Goal: Check status: Check status

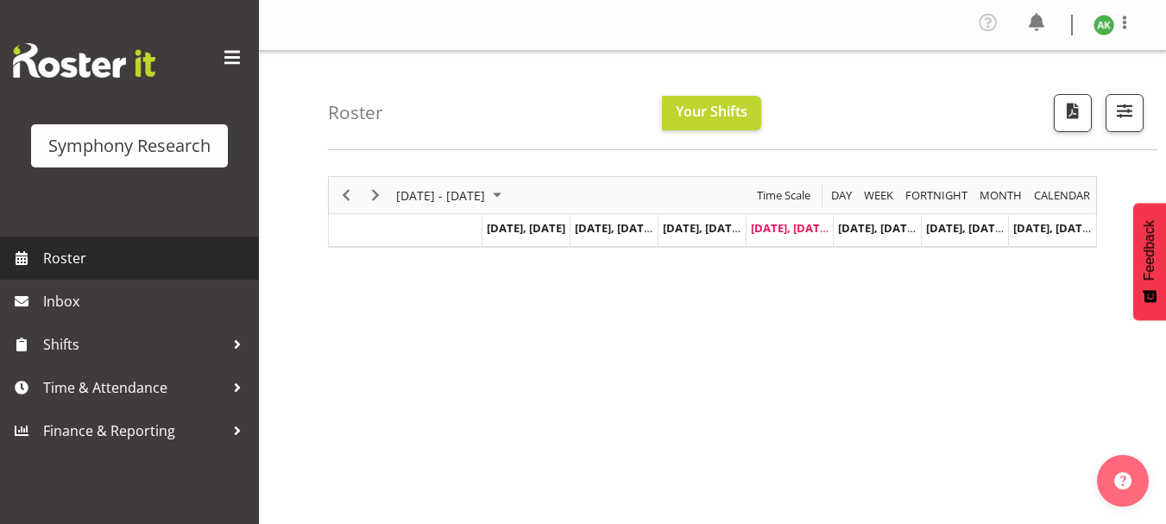
click at [64, 264] on span "Roster" at bounding box center [146, 258] width 207 height 26
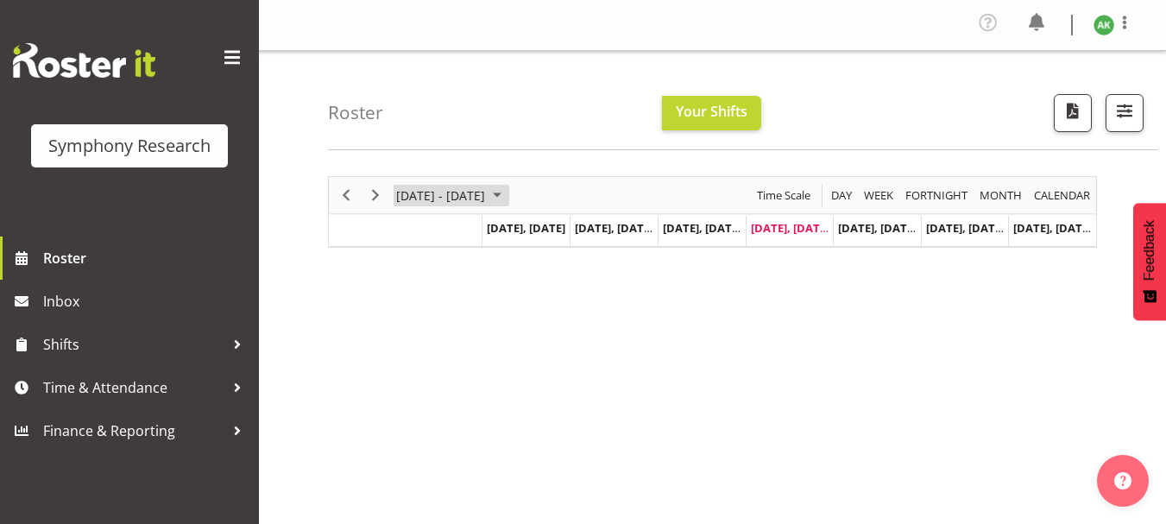
click at [507, 195] on span "September 01 - 07, 2025" at bounding box center [497, 196] width 21 height 22
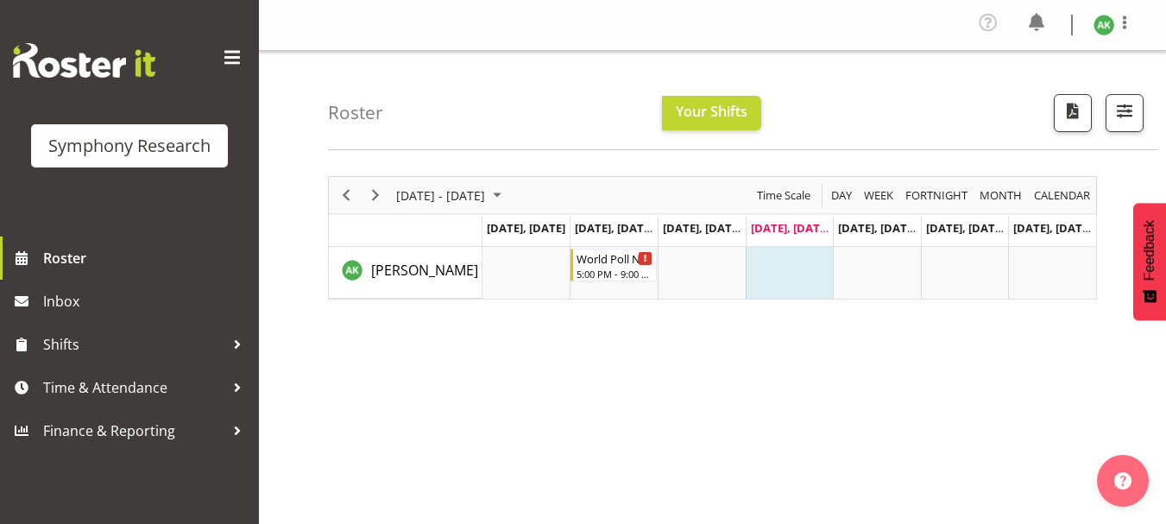
click at [895, 427] on div "[DATE] - [DATE] [DATE] Day Week Fortnight Month calendar Month Agenda Time Scal…" at bounding box center [747, 508] width 838 height 690
click at [507, 196] on span "September 01 - 07, 2025" at bounding box center [497, 196] width 21 height 22
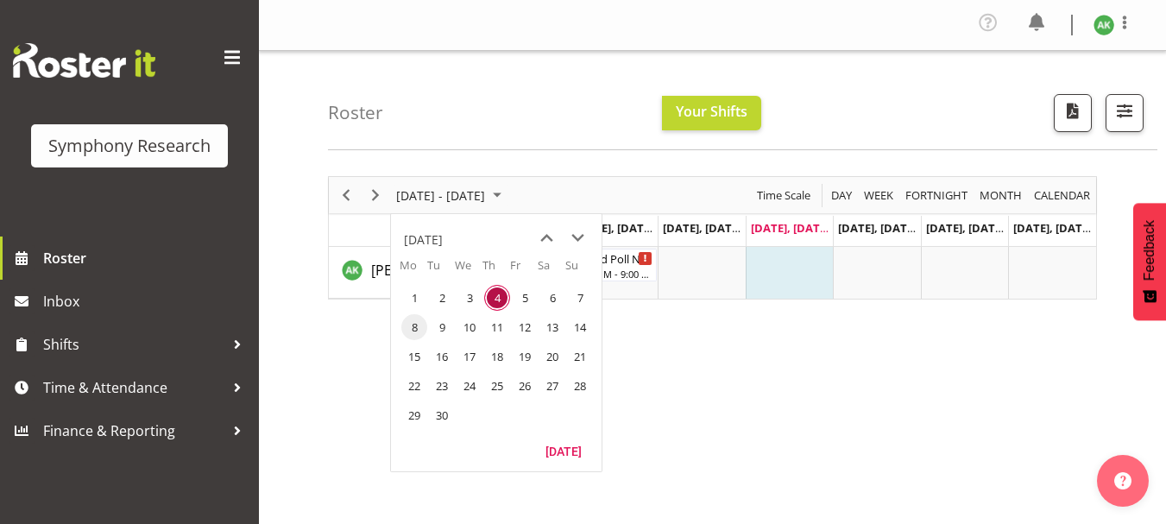
click at [413, 325] on span "8" at bounding box center [414, 327] width 26 height 26
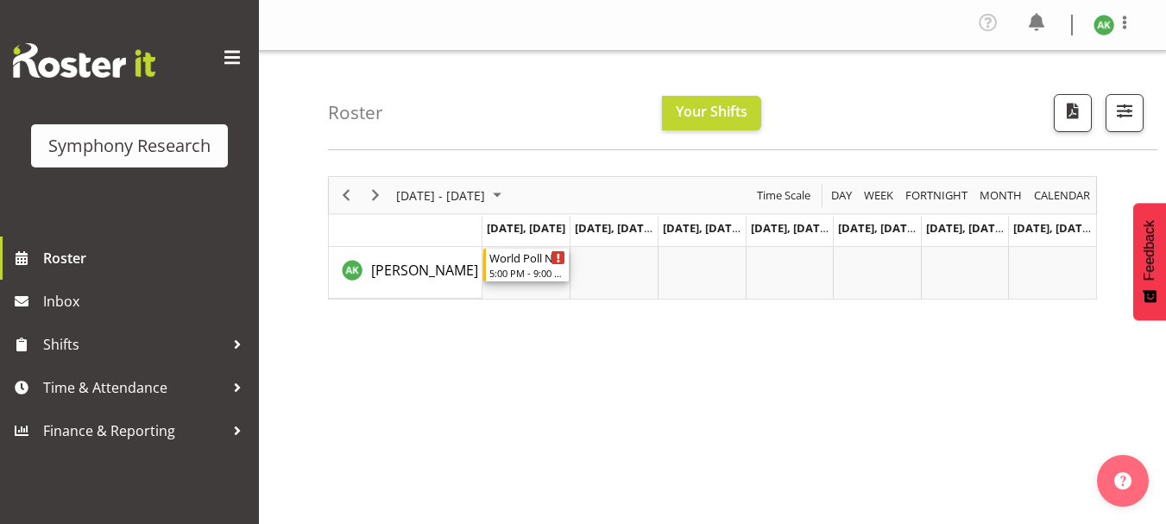
click at [524, 261] on div "World Poll NZ Weekdays" at bounding box center [527, 257] width 77 height 17
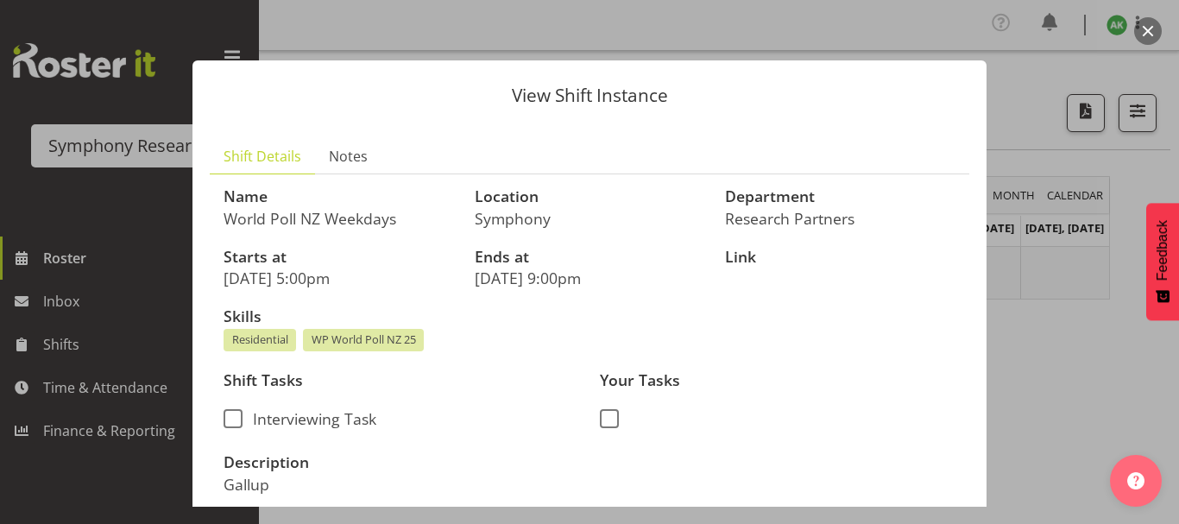
click at [1087, 410] on div at bounding box center [589, 262] width 1179 height 524
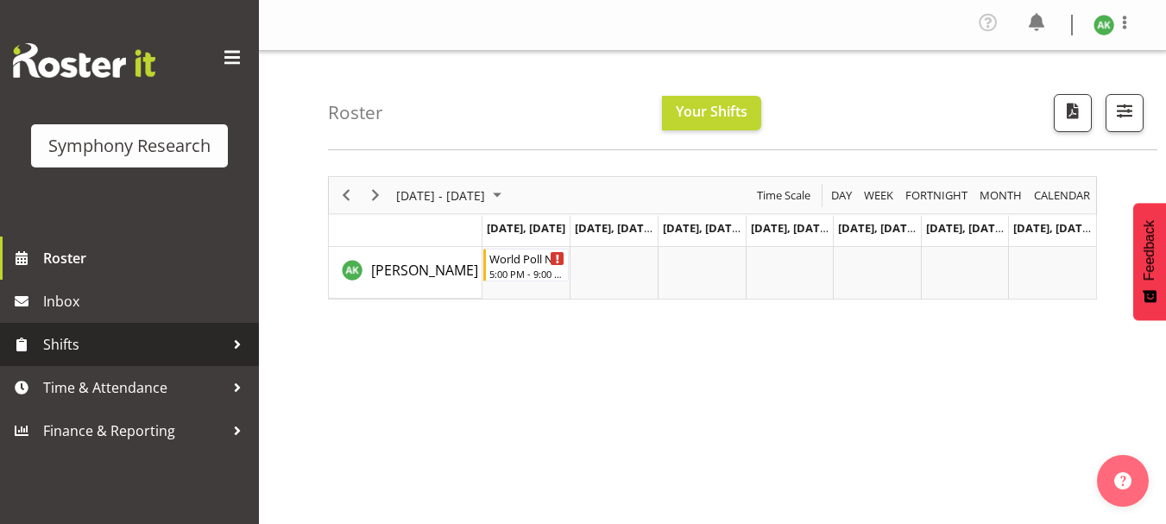
click at [66, 348] on span "Shifts" at bounding box center [133, 344] width 181 height 26
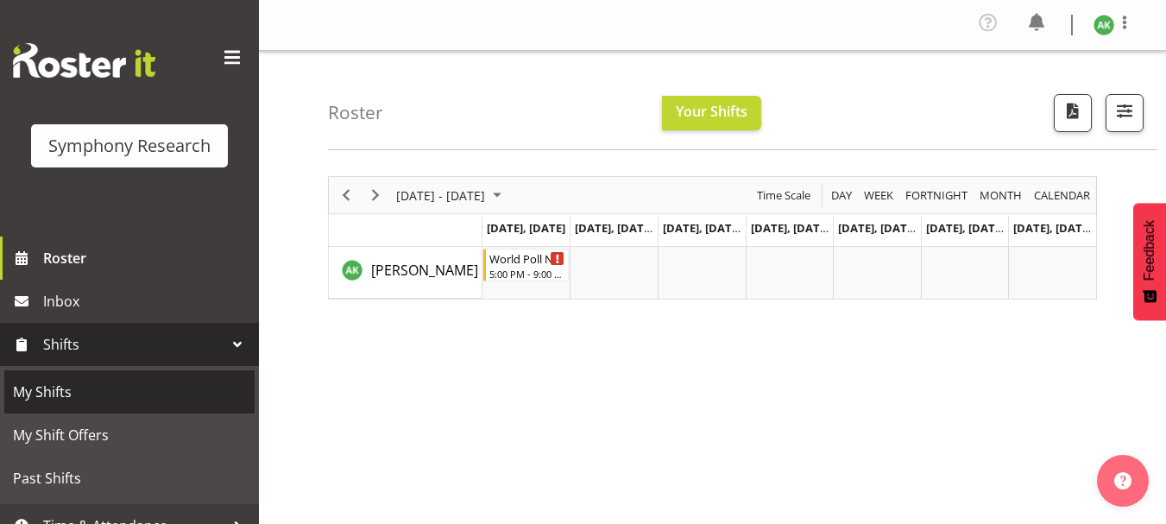
click at [47, 390] on span "My Shifts" at bounding box center [129, 392] width 233 height 26
